Goal: Navigation & Orientation: Find specific page/section

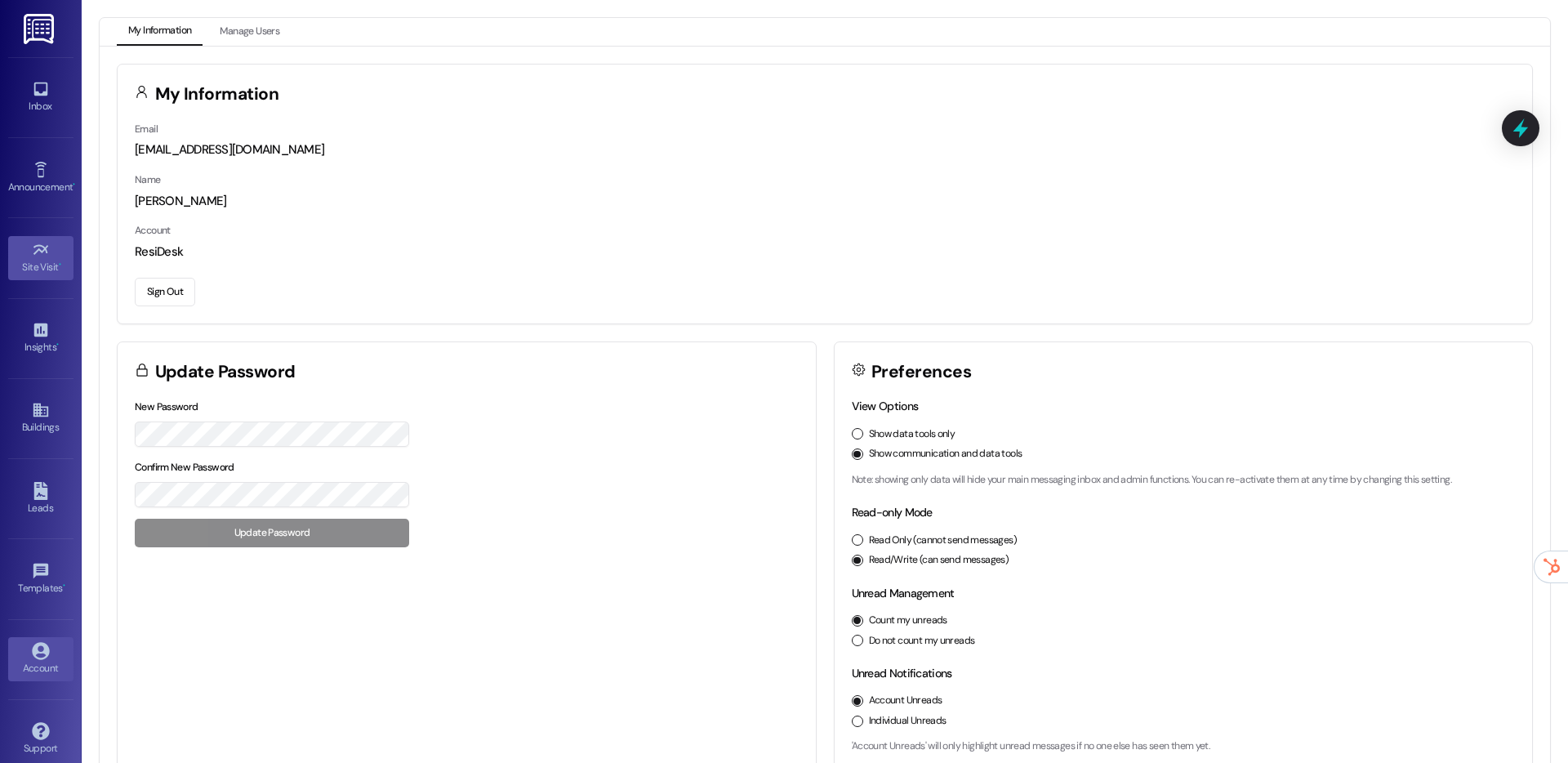
click at [34, 256] on icon at bounding box center [41, 250] width 18 height 18
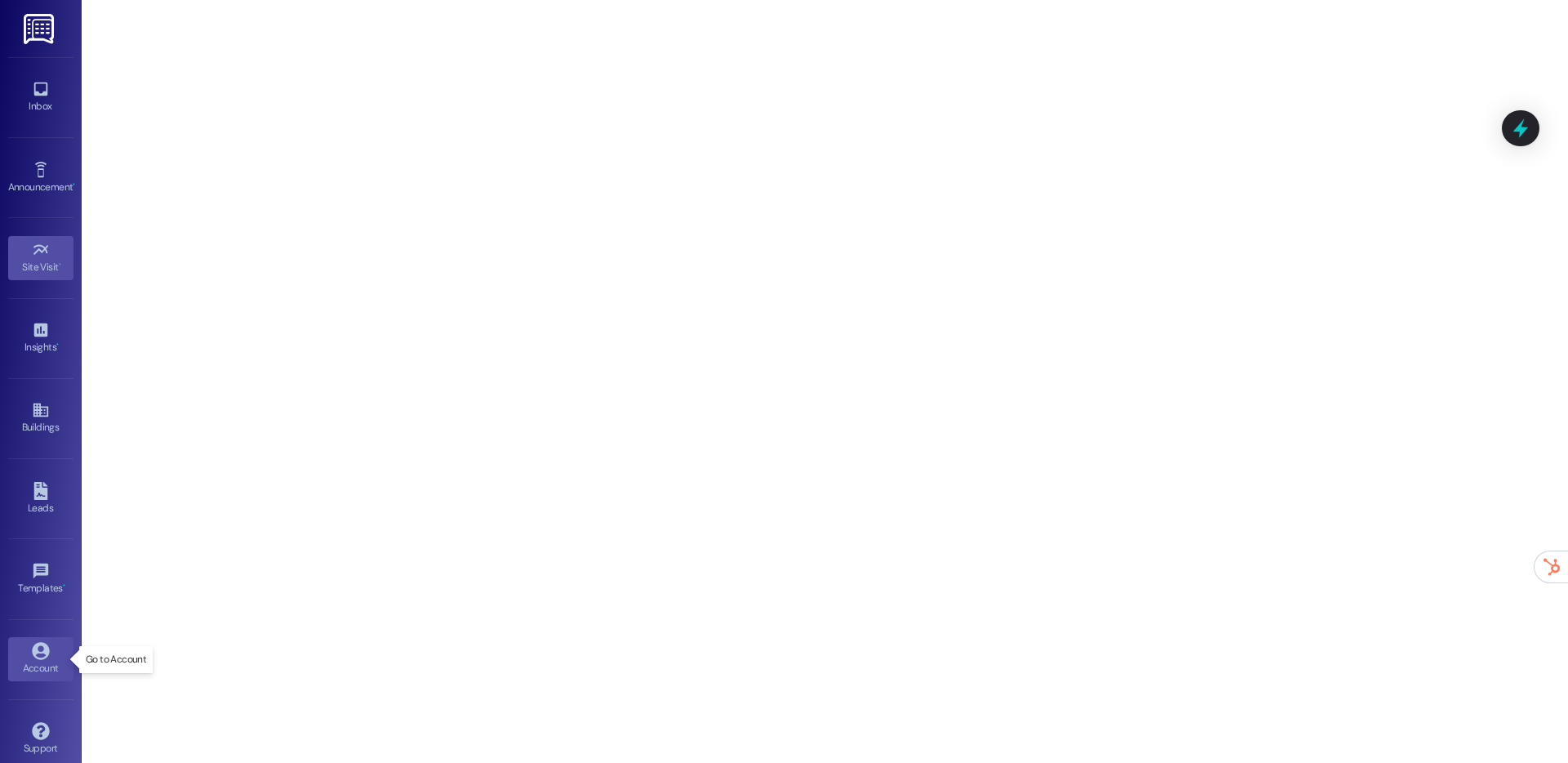
click at [33, 671] on div "Account" at bounding box center [41, 668] width 82 height 17
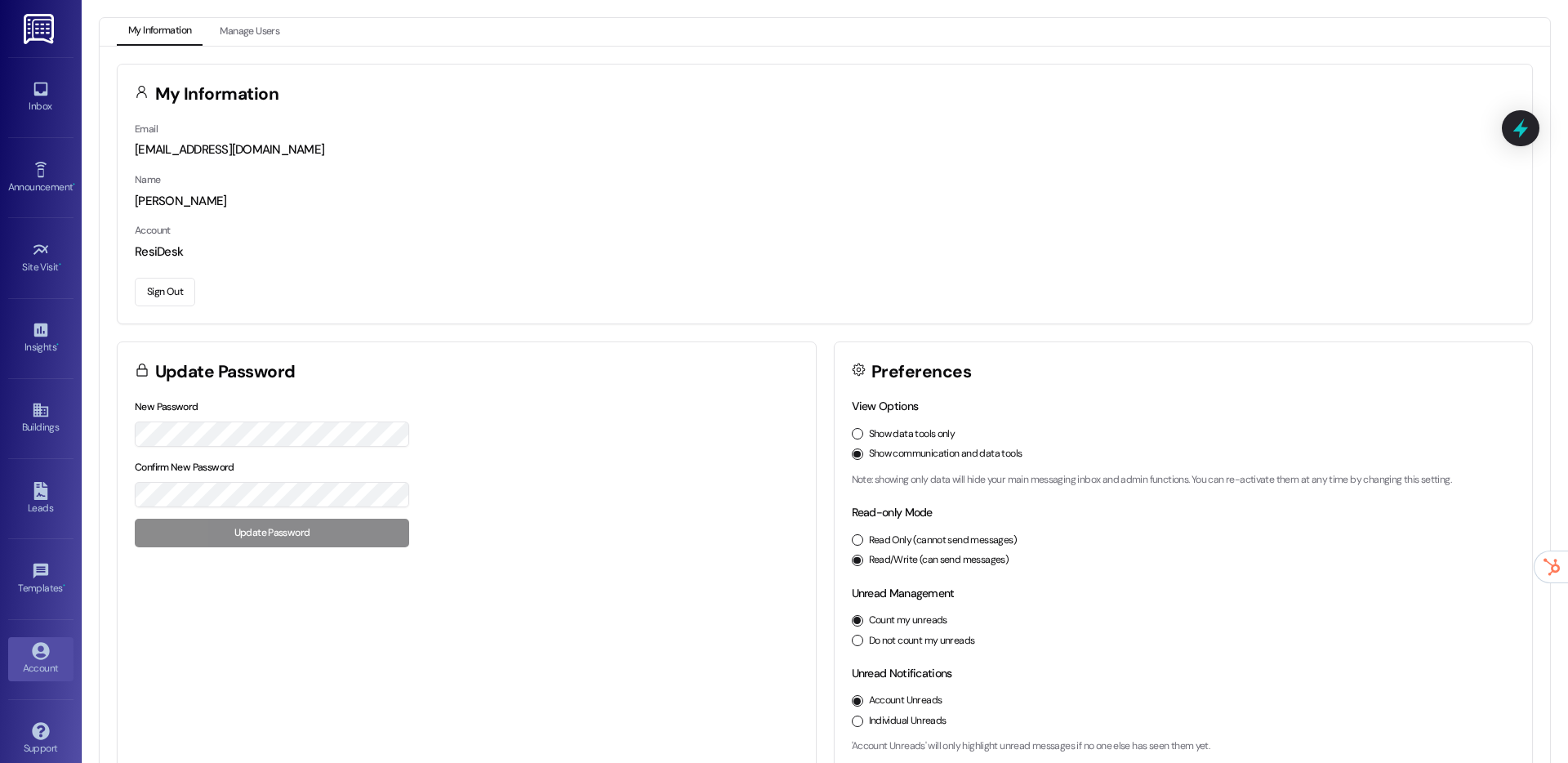
click at [169, 292] on button "Sign Out" at bounding box center [164, 291] width 60 height 28
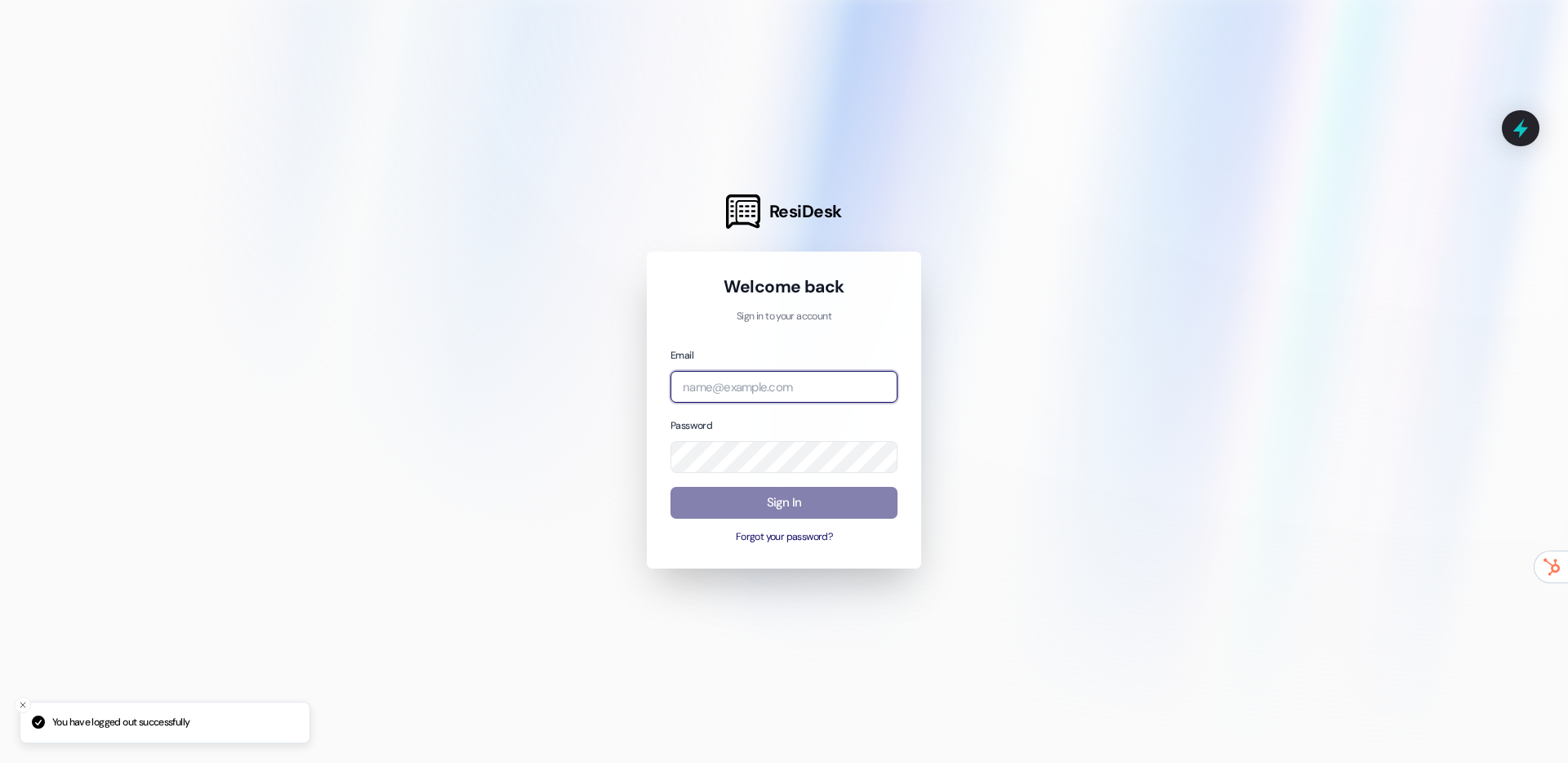
click at [698, 379] on input "email" at bounding box center [784, 386] width 227 height 32
type input "automated-surveys-assetliving@assetliving.com"
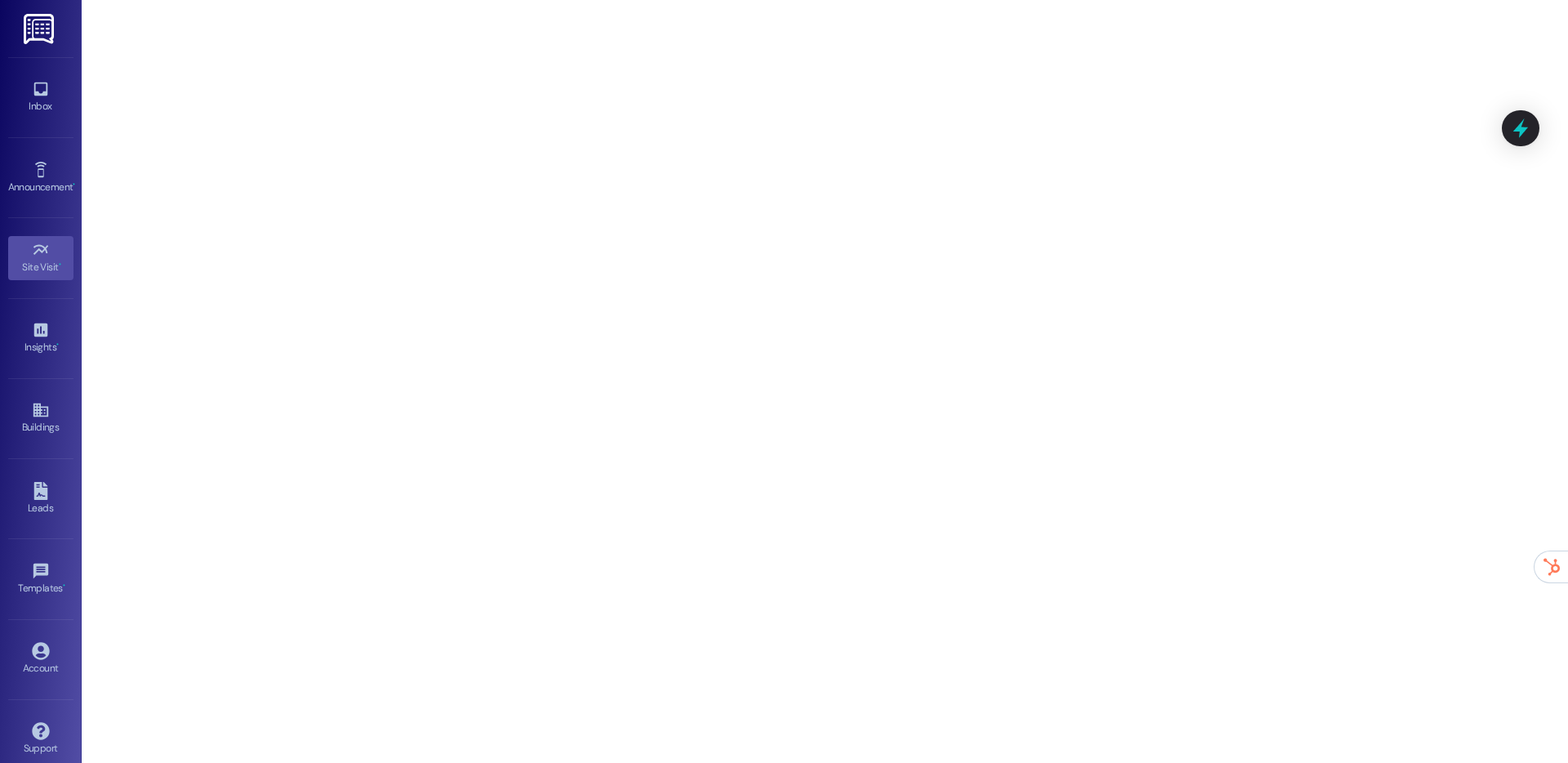
click at [26, 94] on link "Inbox" at bounding box center [40, 96] width 65 height 44
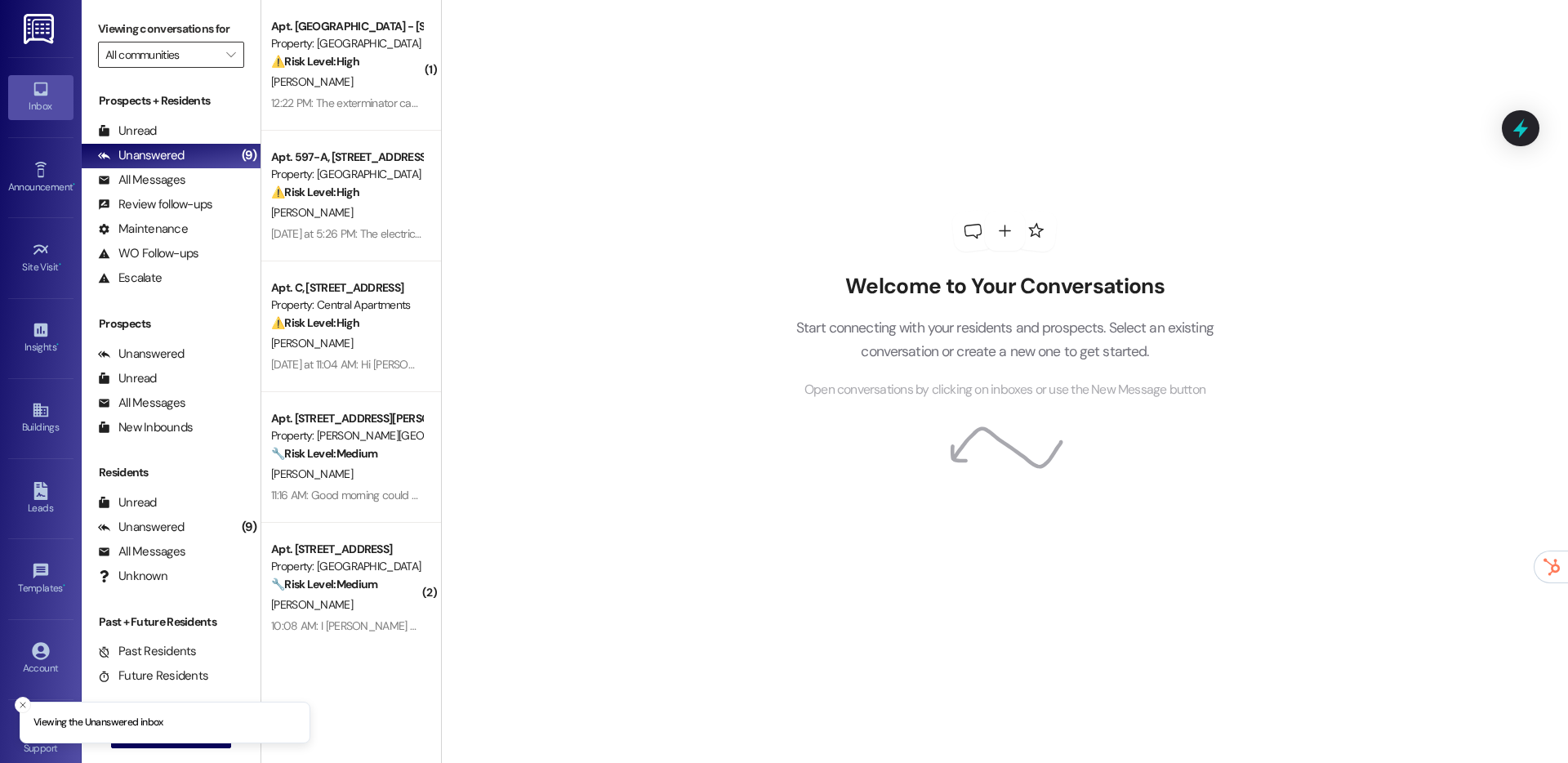
click at [161, 66] on input "All communities" at bounding box center [162, 54] width 113 height 26
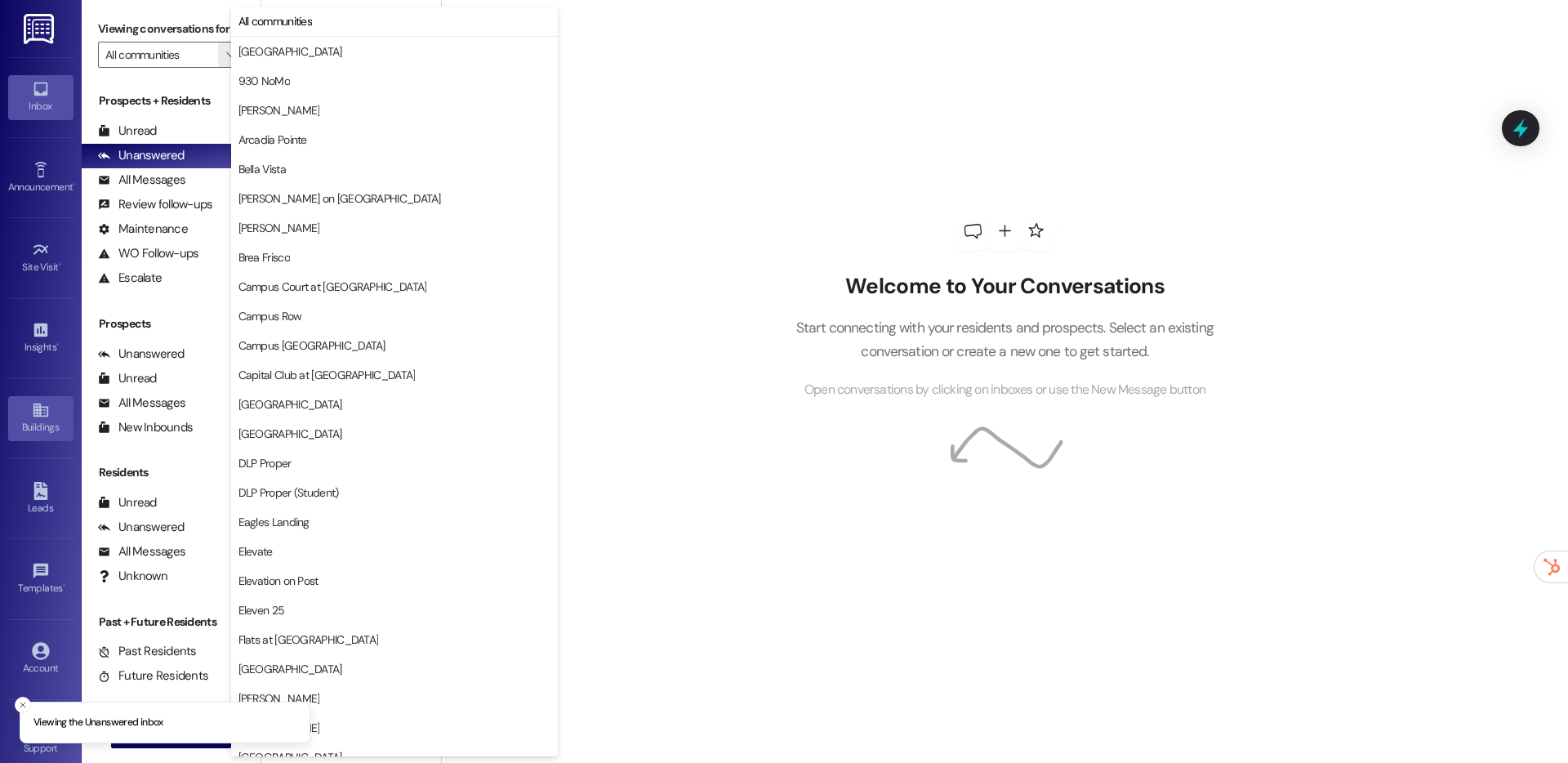
click at [33, 412] on icon at bounding box center [40, 411] width 15 height 14
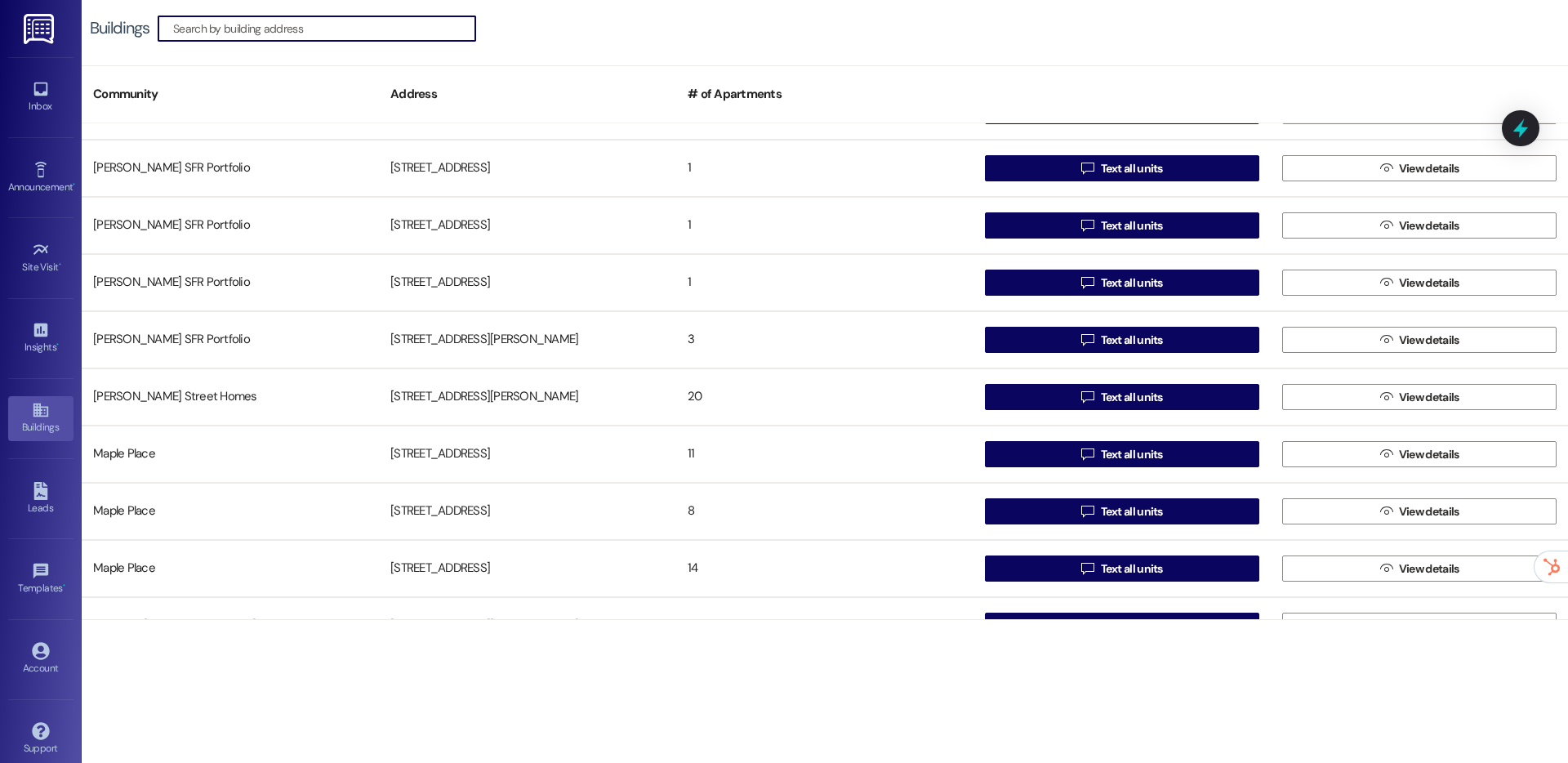
scroll to position [2830, 0]
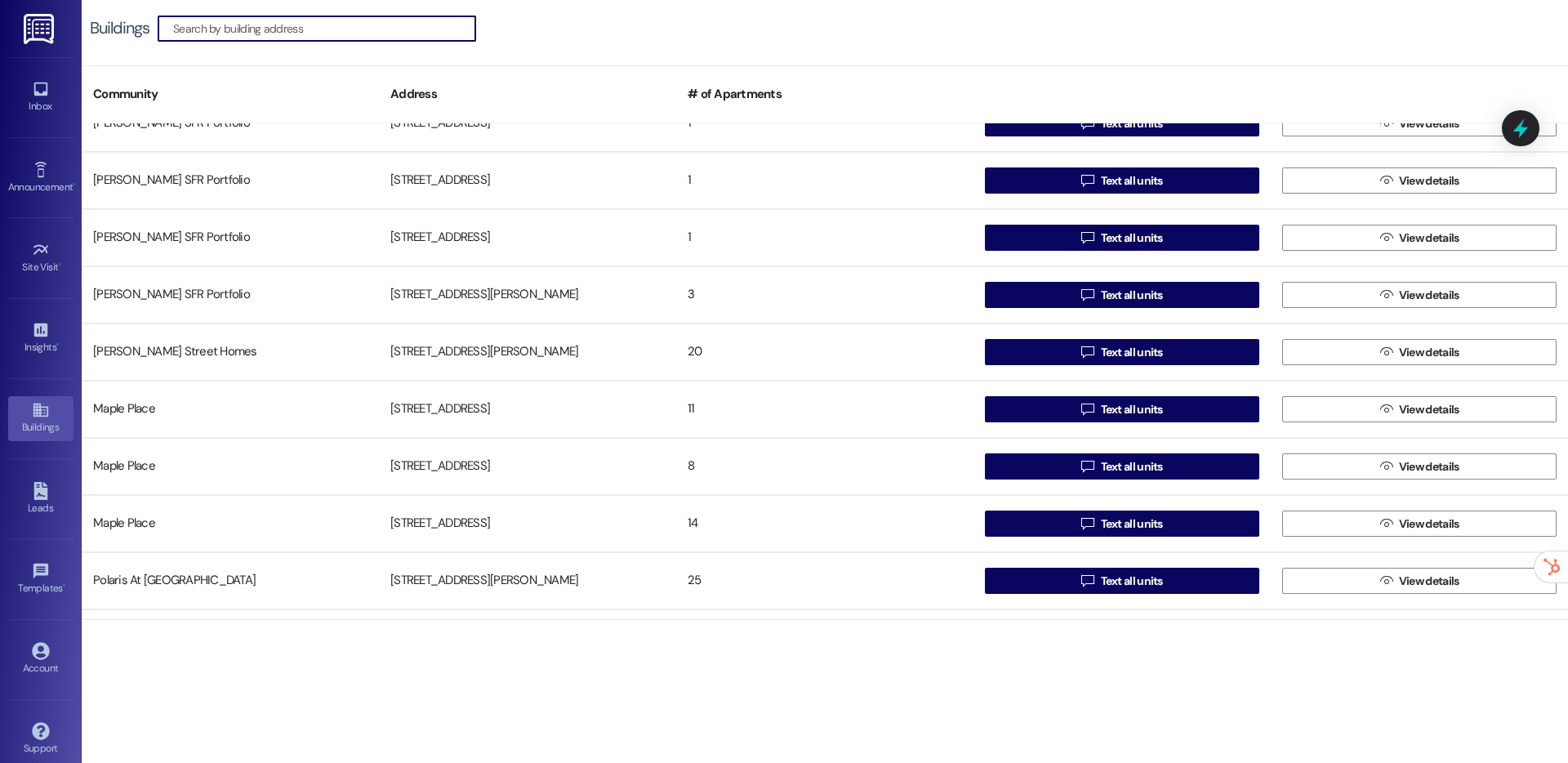
click at [33, 417] on icon at bounding box center [40, 411] width 15 height 14
click at [47, 78] on link "Inbox" at bounding box center [40, 96] width 65 height 44
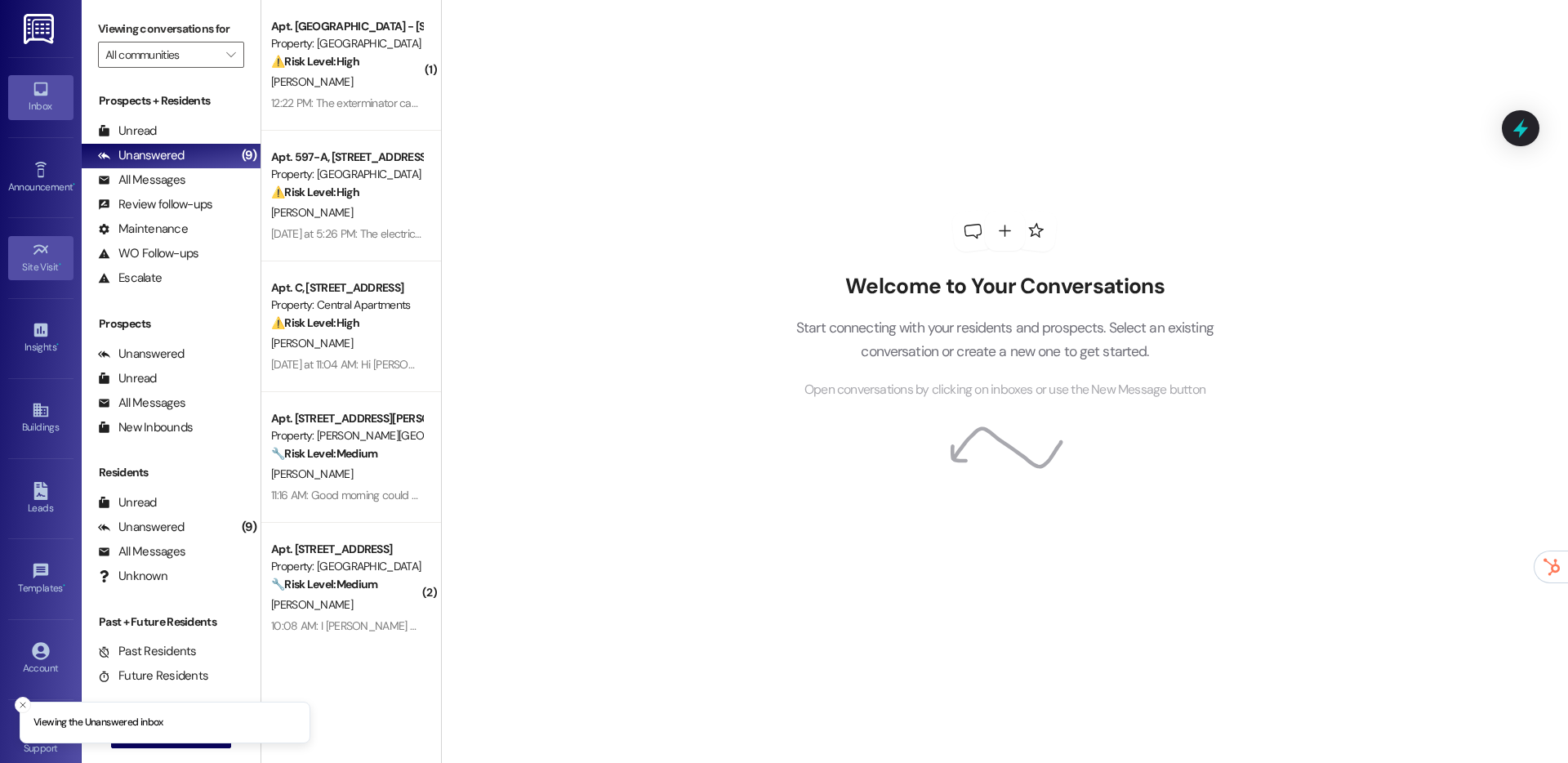
click at [34, 272] on div "Site Visit •" at bounding box center [41, 267] width 82 height 17
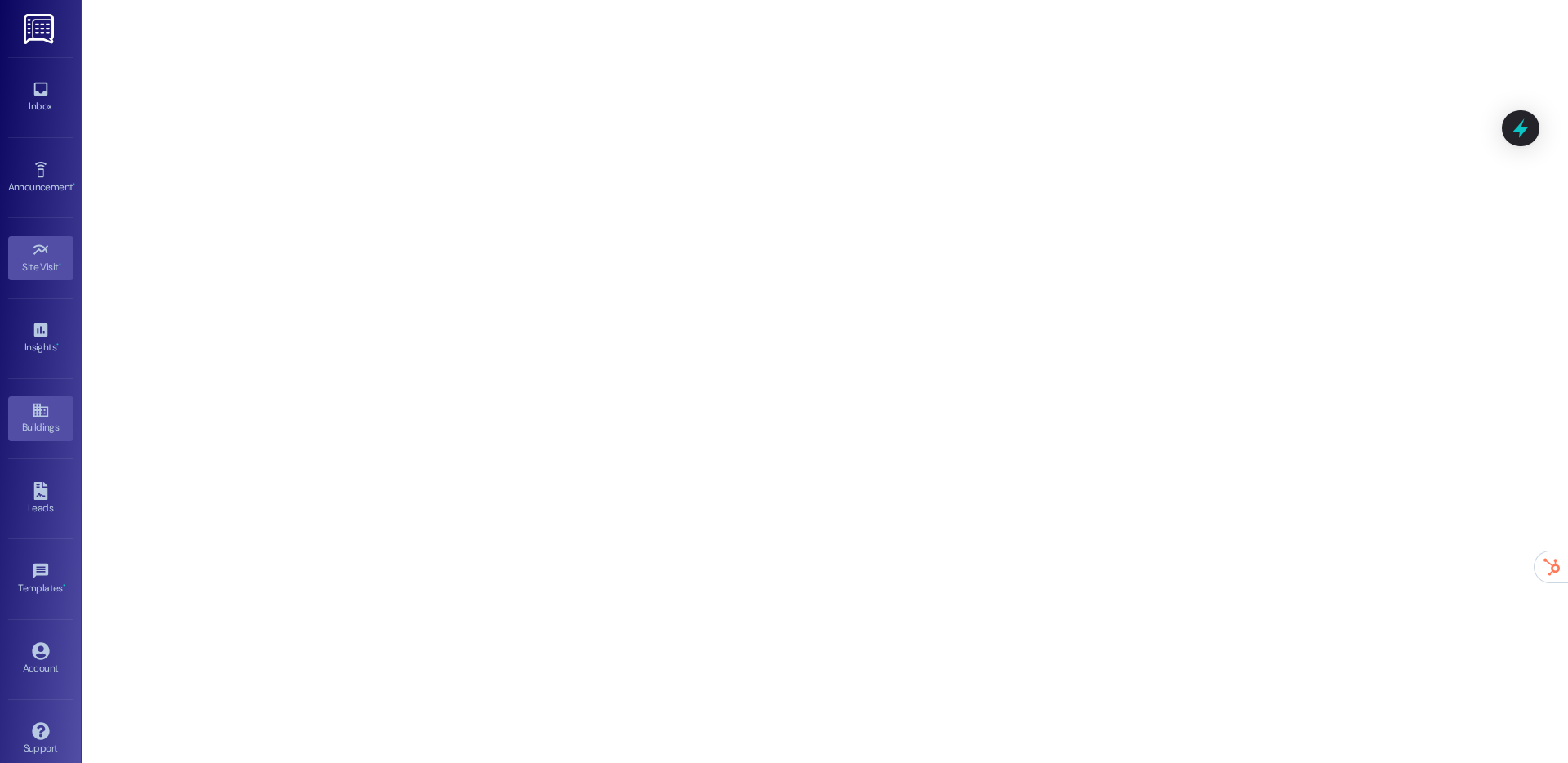
click at [41, 426] on div "Buildings" at bounding box center [41, 427] width 82 height 17
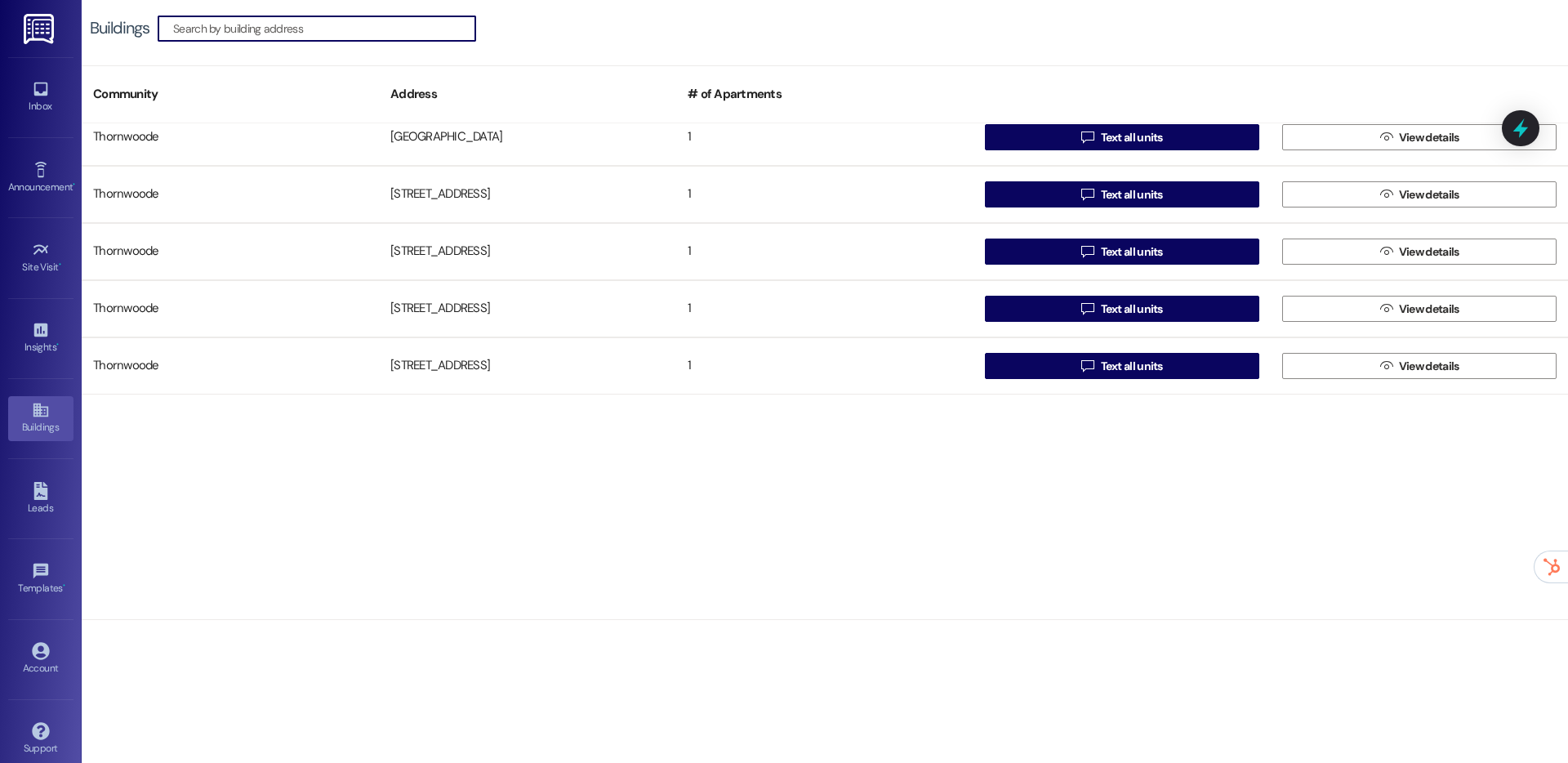
scroll to position [3741, 0]
